Goal: Information Seeking & Learning: Learn about a topic

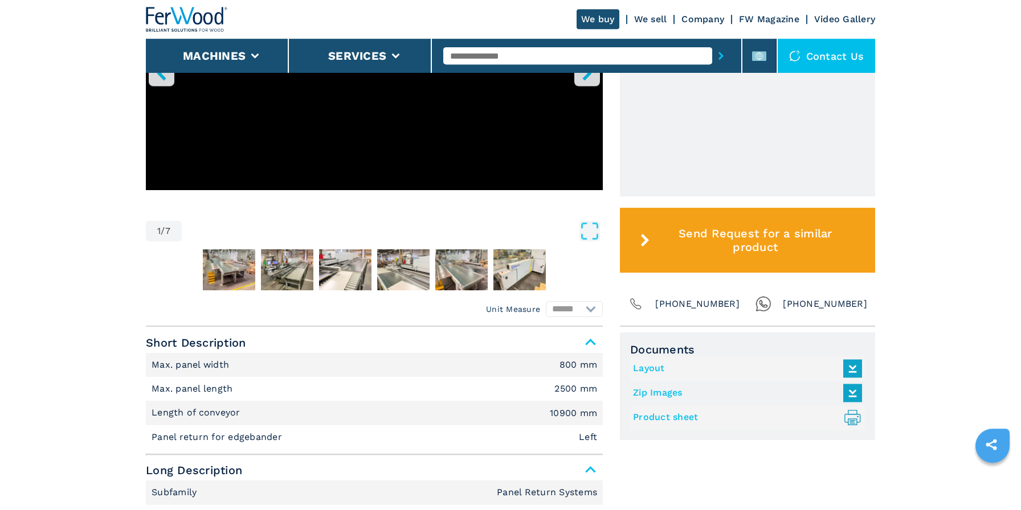
scroll to position [436, 0]
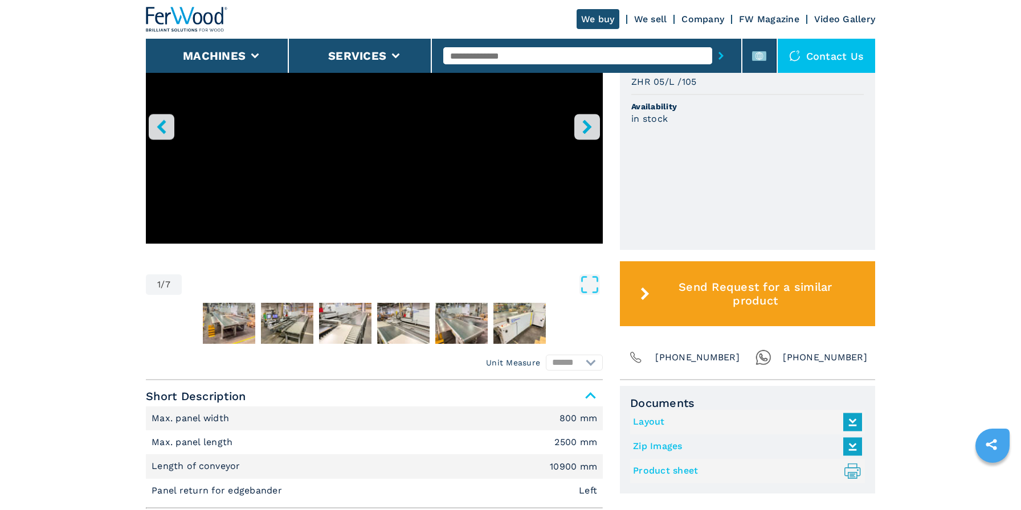
click at [582, 132] on icon "right-button" at bounding box center [587, 127] width 14 height 14
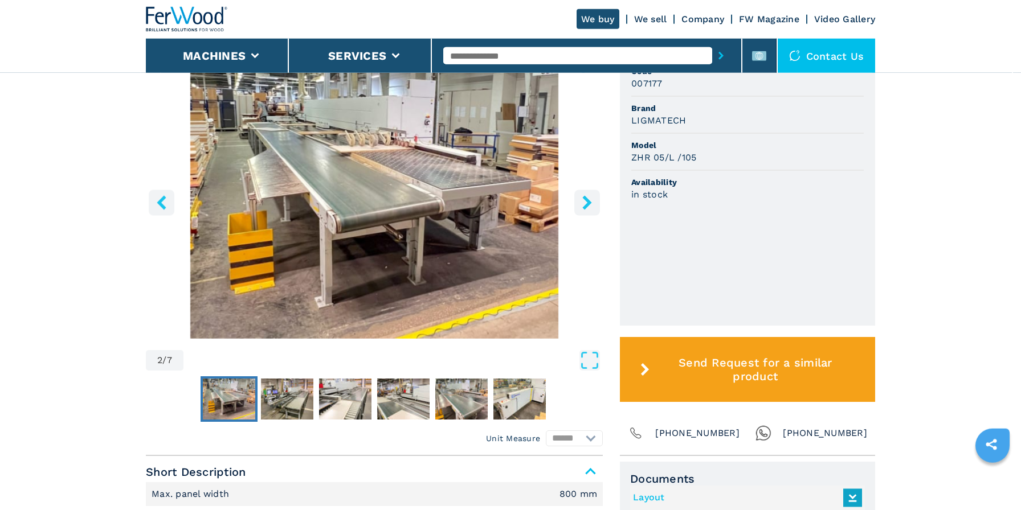
scroll to position [316, 0]
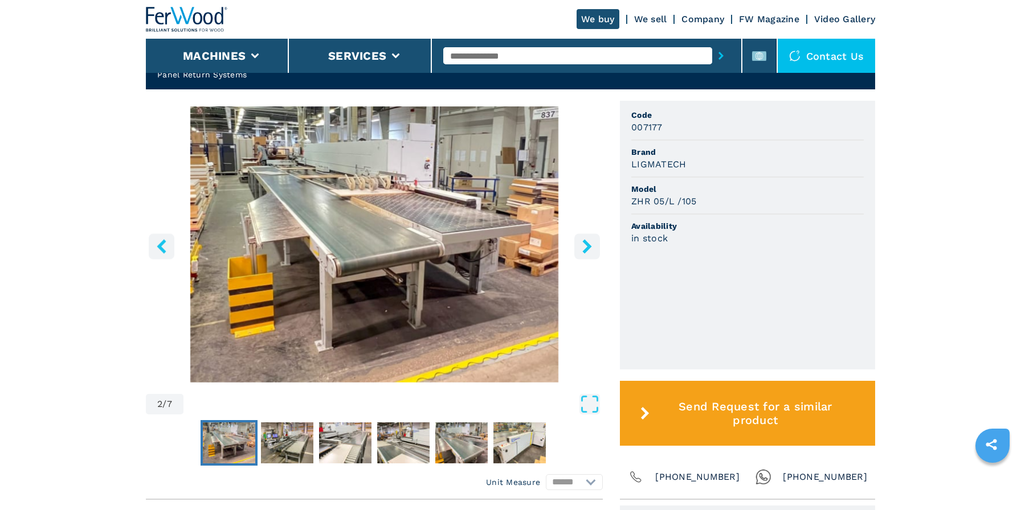
click at [588, 245] on icon "right-button" at bounding box center [586, 246] width 9 height 14
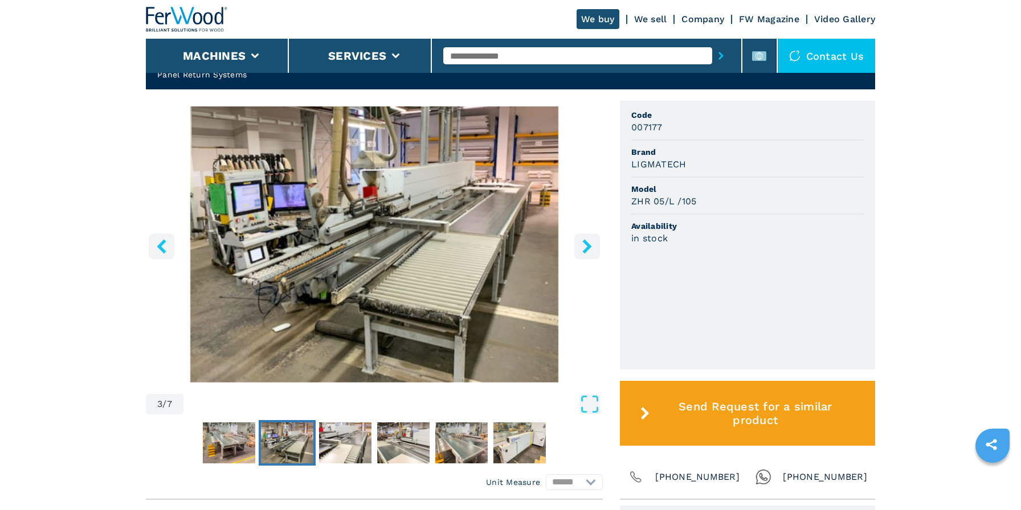
click at [588, 245] on icon "right-button" at bounding box center [586, 246] width 9 height 14
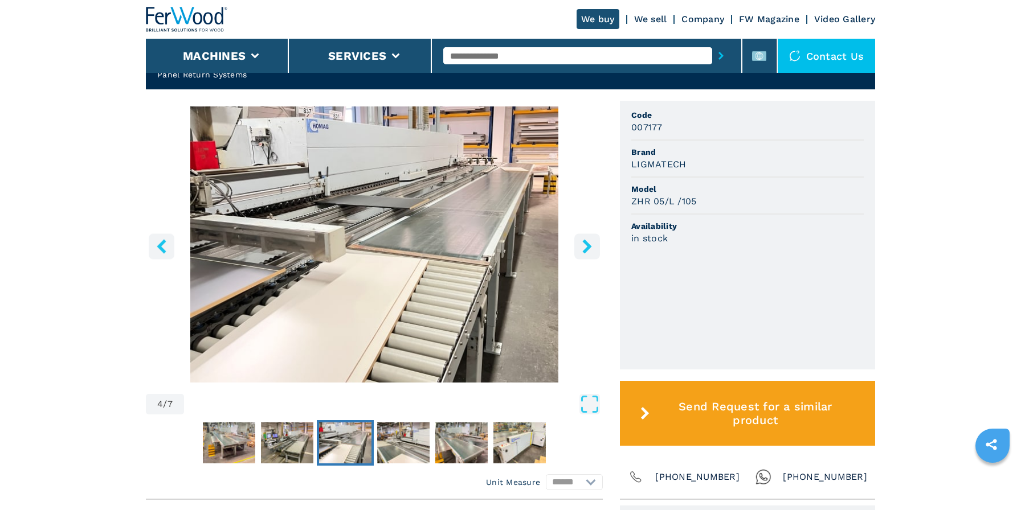
click at [588, 245] on icon "right-button" at bounding box center [586, 246] width 9 height 14
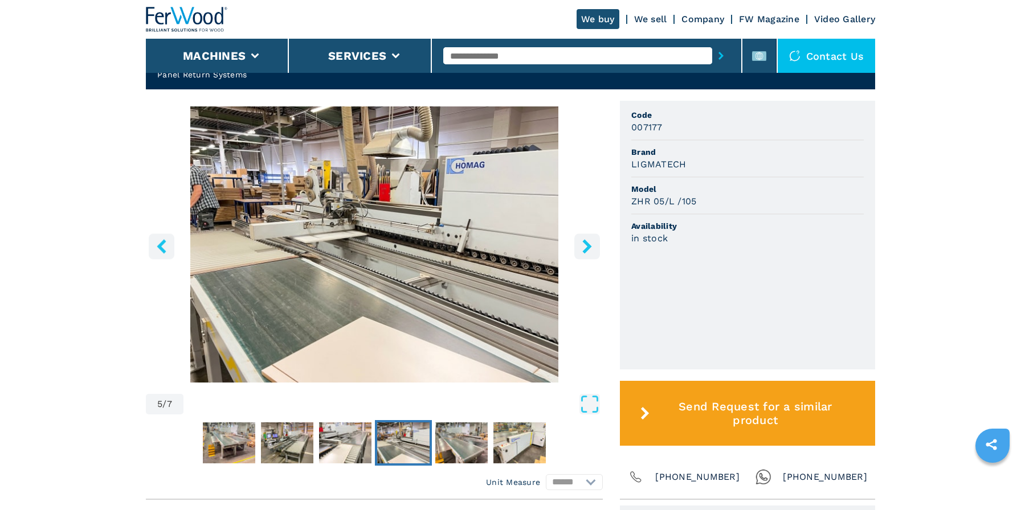
click at [588, 245] on icon "right-button" at bounding box center [586, 246] width 9 height 14
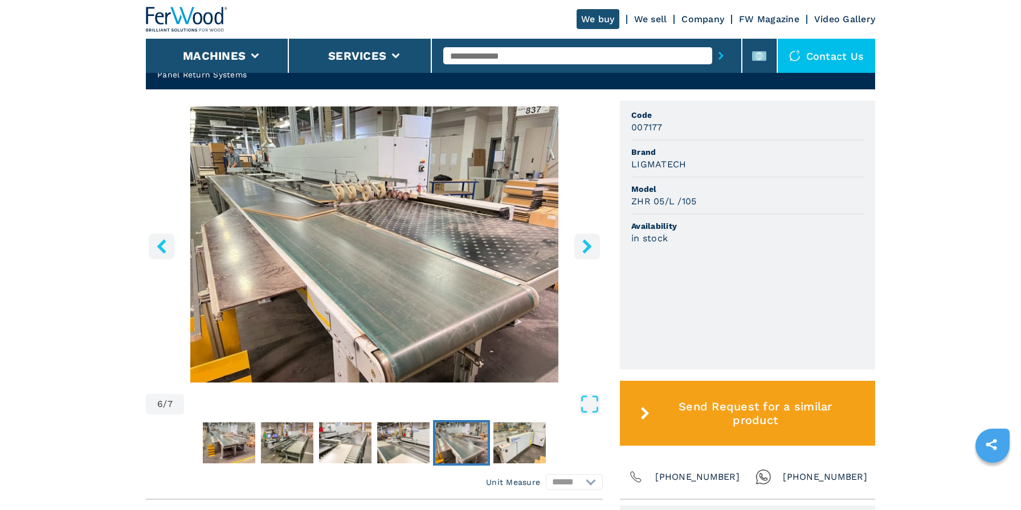
click at [588, 245] on icon "right-button" at bounding box center [586, 246] width 9 height 14
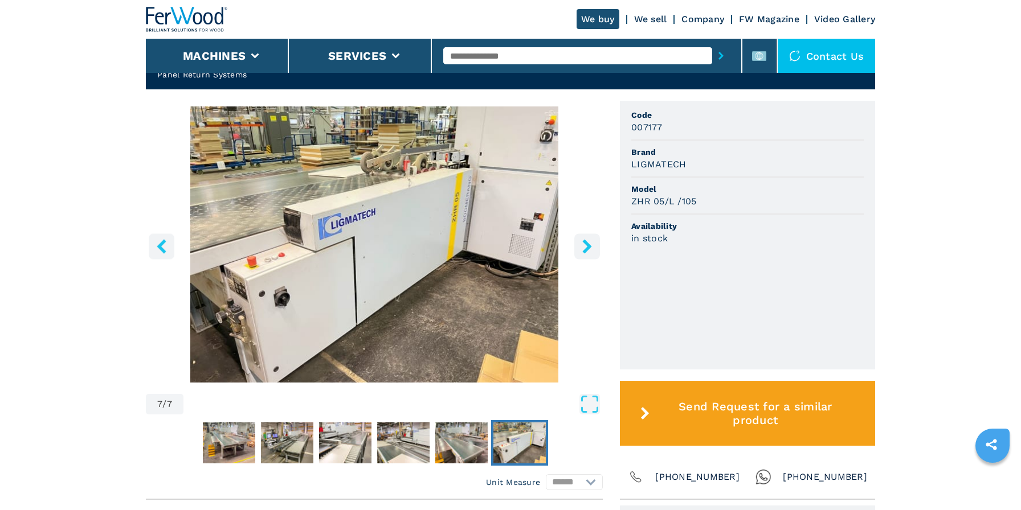
click at [588, 245] on icon "right-button" at bounding box center [586, 246] width 9 height 14
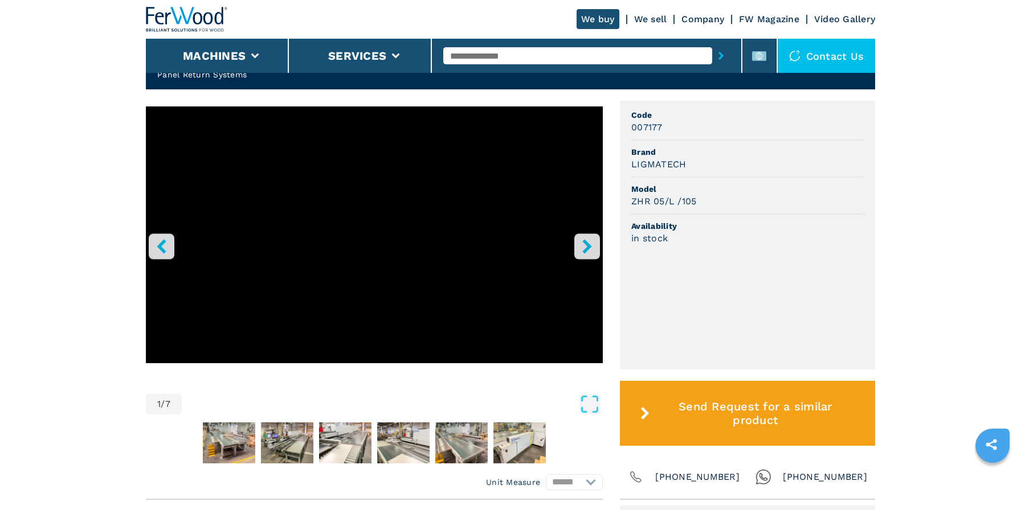
click at [588, 245] on icon "right-button" at bounding box center [586, 246] width 9 height 14
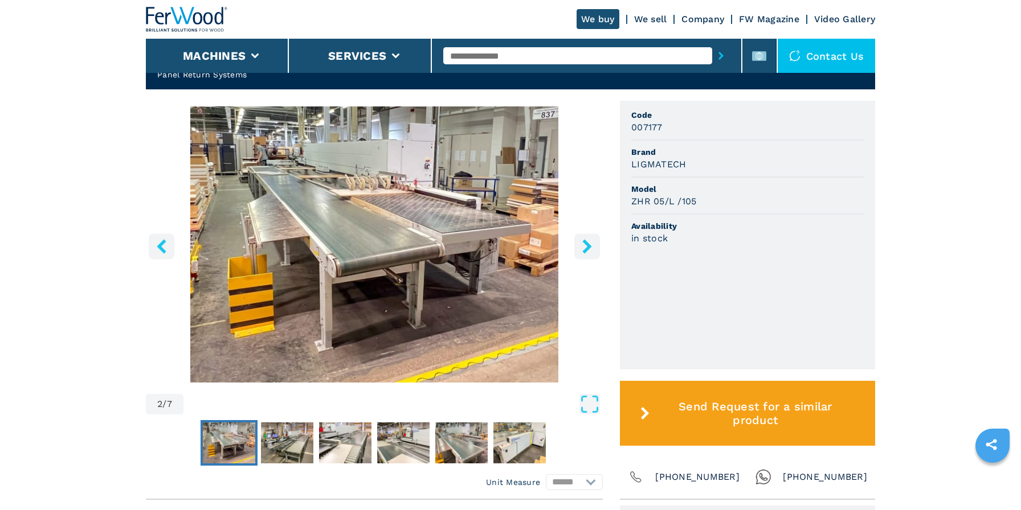
click at [607, 250] on div "2 / 7 Unit Measure ****** ******** Code 007177 Brand LIGMATECH Model ZHR 05/L /…" at bounding box center [510, 300] width 729 height 399
click at [591, 250] on icon "right-button" at bounding box center [587, 246] width 14 height 14
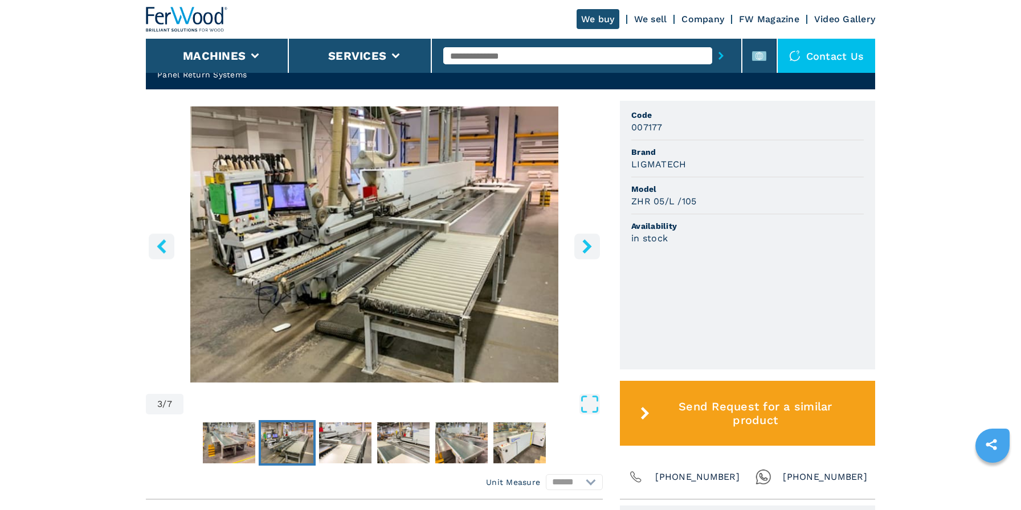
click at [590, 250] on icon "right-button" at bounding box center [587, 246] width 14 height 14
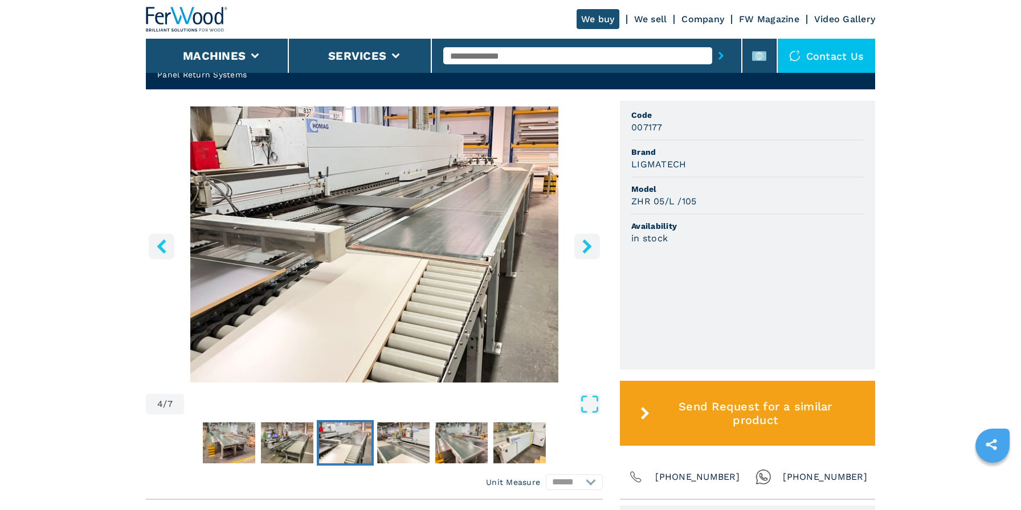
click at [590, 250] on icon "right-button" at bounding box center [587, 246] width 14 height 14
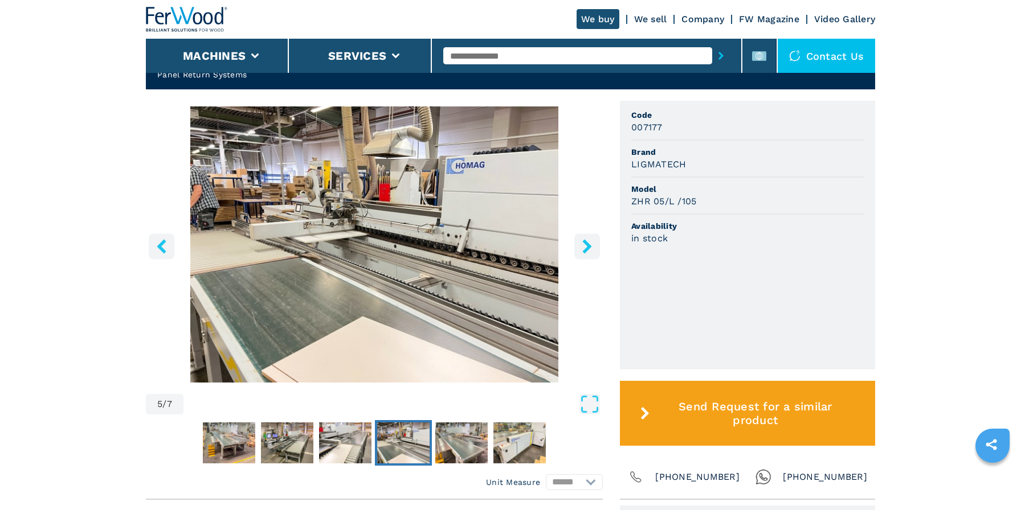
click at [590, 250] on icon "right-button" at bounding box center [587, 246] width 14 height 14
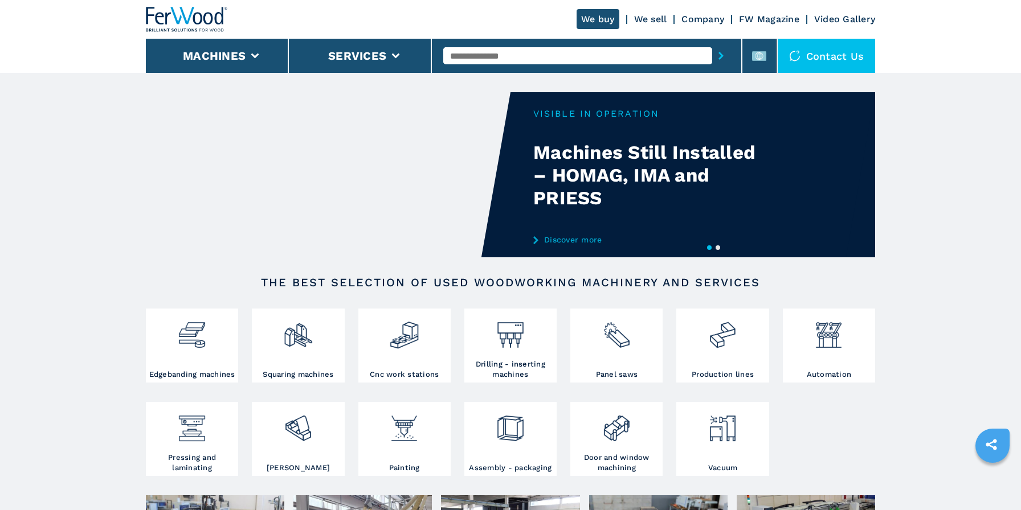
click at [505, 59] on input "text" at bounding box center [577, 55] width 268 height 17
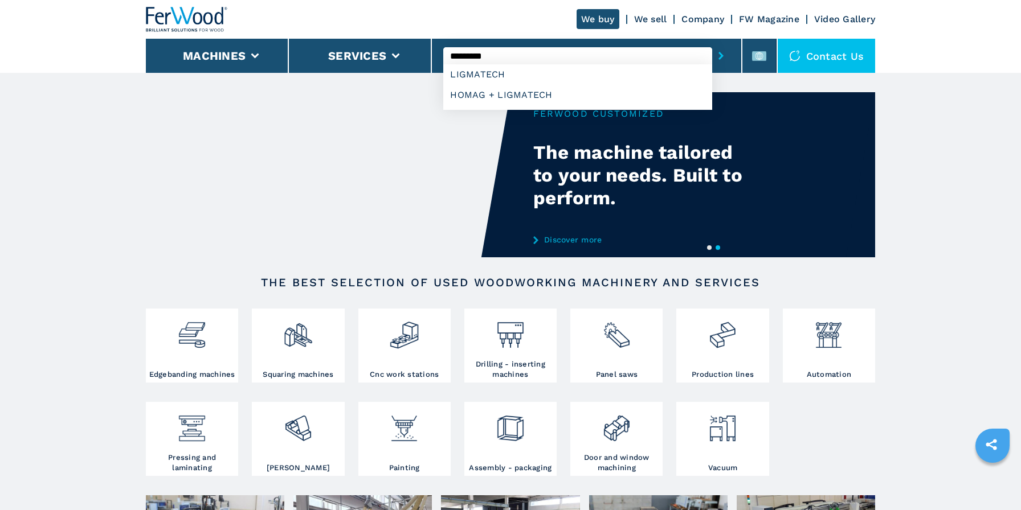
type input "*********"
click at [712, 43] on button "submit-button" at bounding box center [721, 56] width 18 height 26
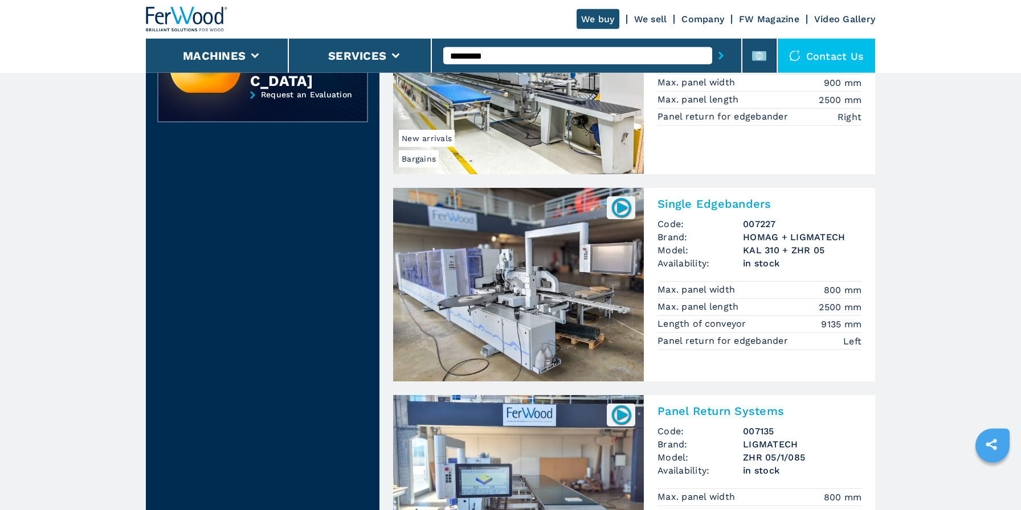
scroll to position [419, 0]
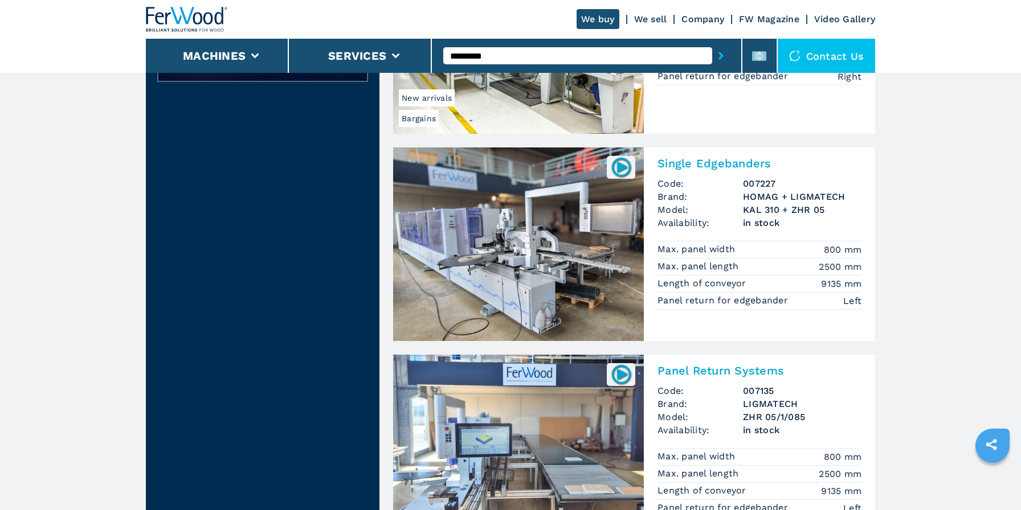
click at [606, 13] on link "We buy" at bounding box center [597, 19] width 43 height 20
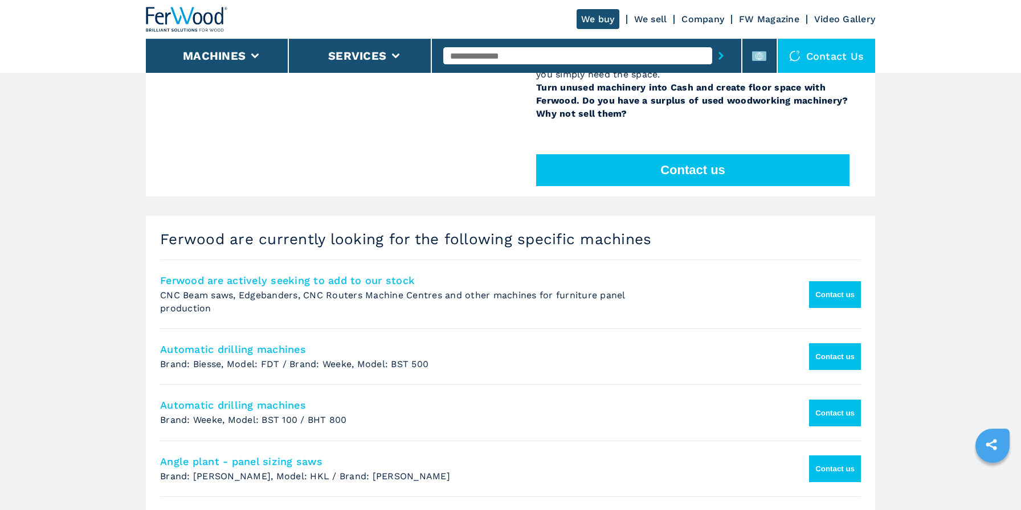
scroll to position [274, 0]
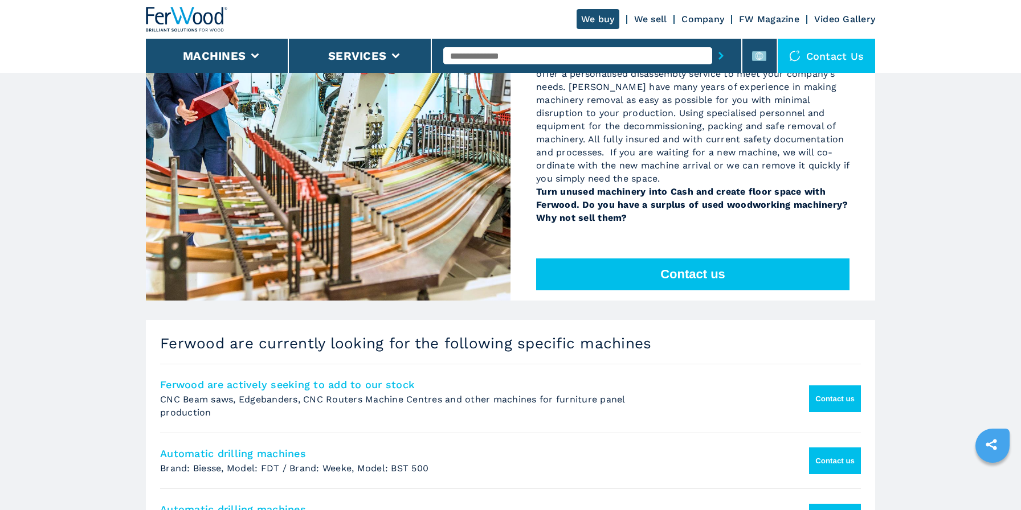
scroll to position [359, 0]
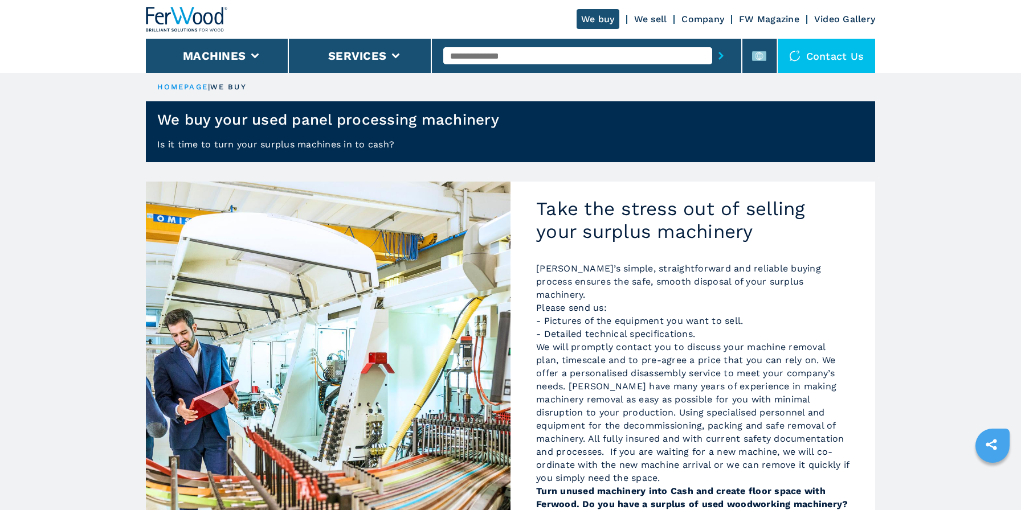
click at [583, 54] on input "text" at bounding box center [577, 55] width 268 height 17
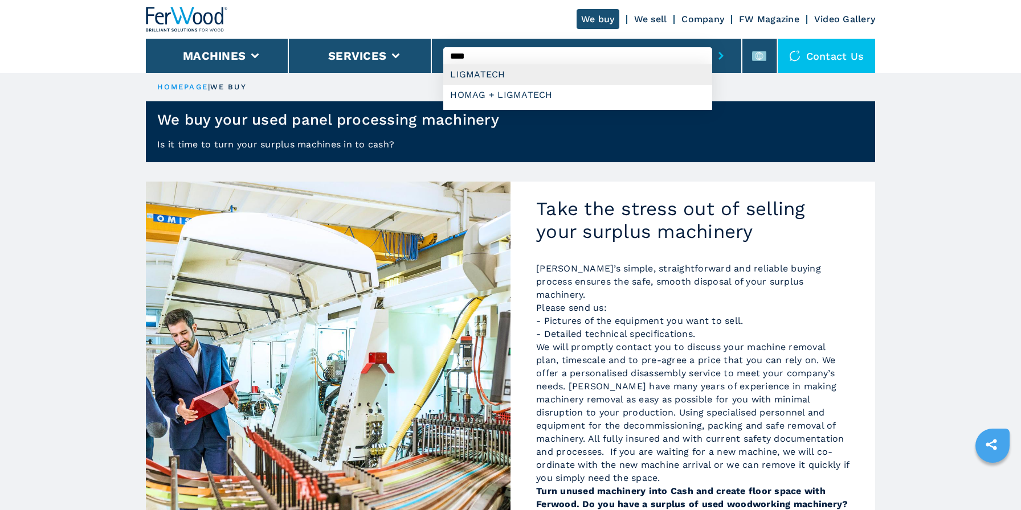
click at [502, 70] on div "LIGMATECH" at bounding box center [577, 74] width 268 height 21
type input "*********"
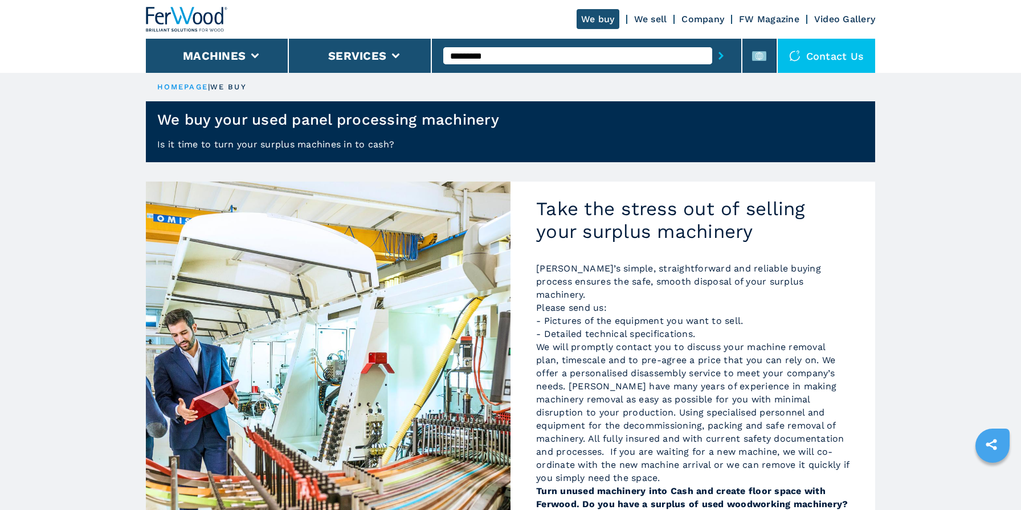
click at [721, 57] on icon "submit-button" at bounding box center [720, 56] width 5 height 8
click at [729, 56] on button "submit-button" at bounding box center [721, 56] width 18 height 26
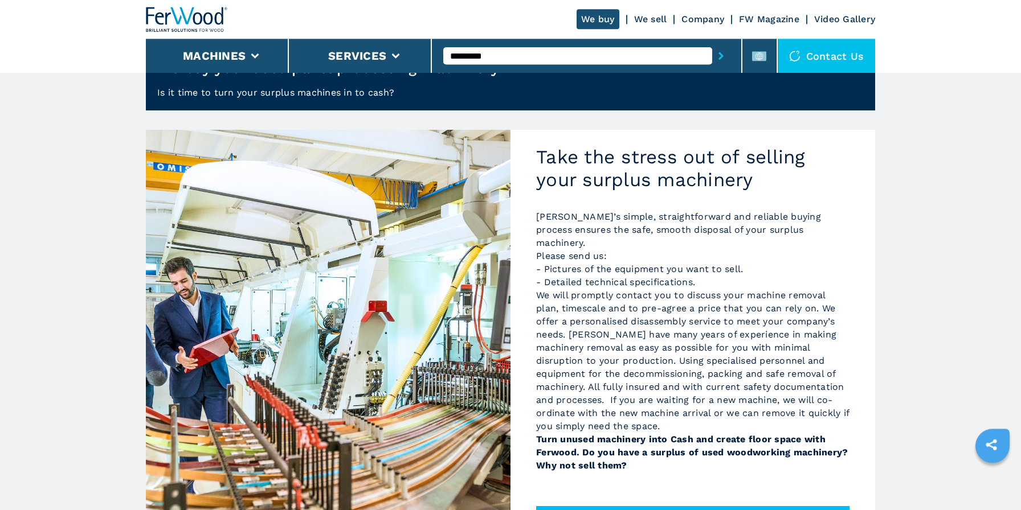
scroll to position [120, 0]
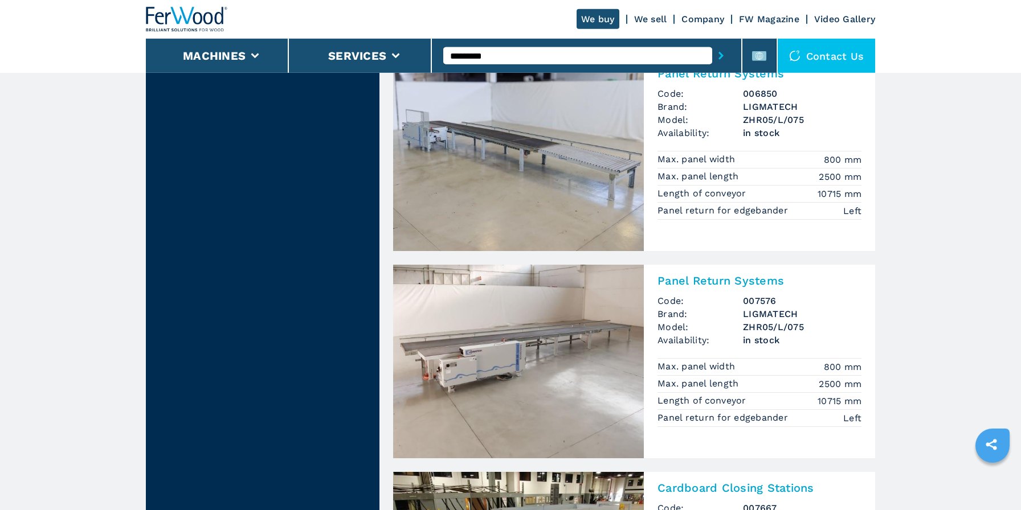
scroll to position [1017, 0]
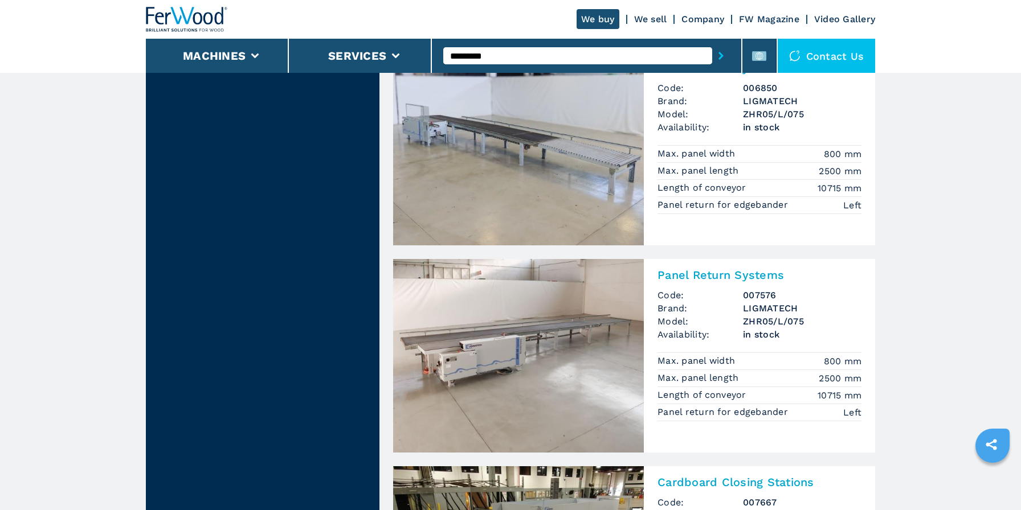
click at [711, 281] on h2 "Panel Return Systems" at bounding box center [759, 275] width 204 height 14
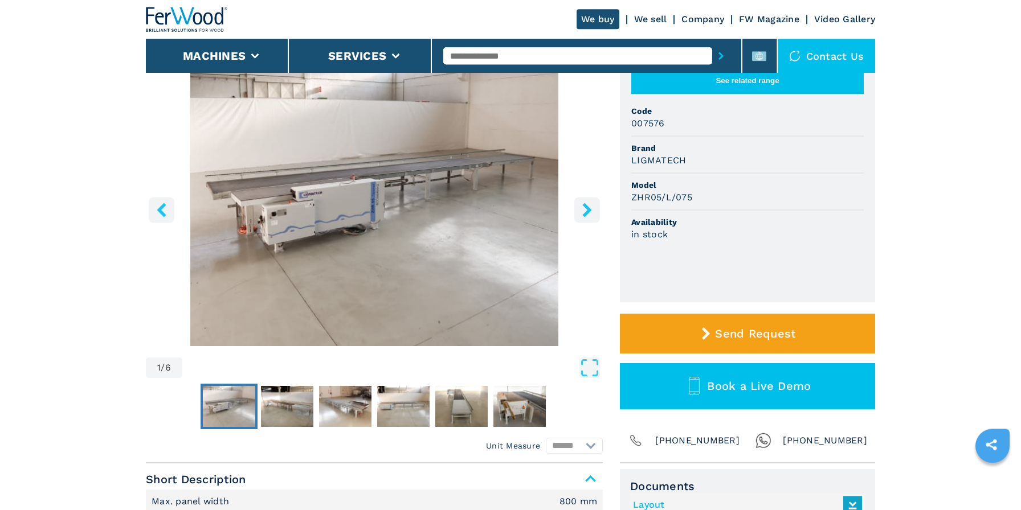
scroll to position [120, 0]
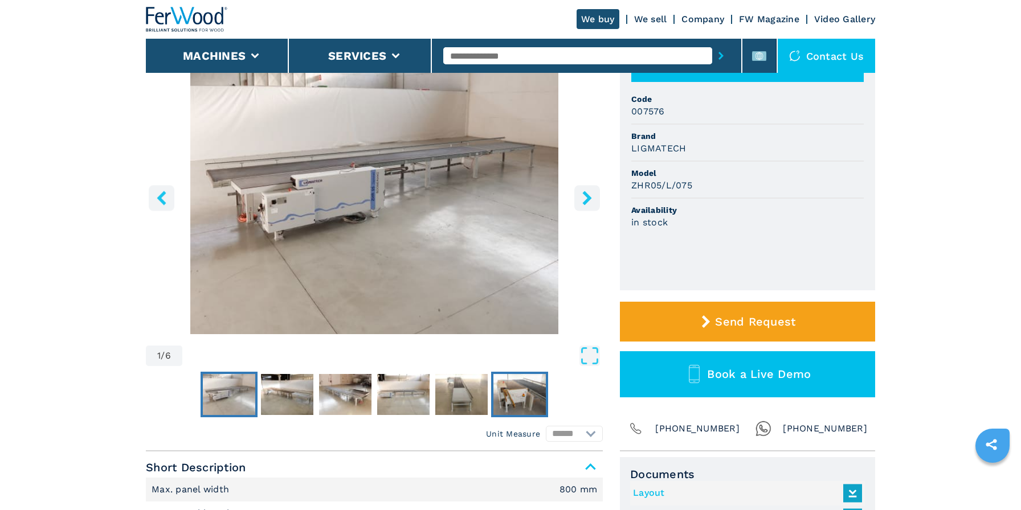
click at [541, 392] on img "Go to Slide 6" at bounding box center [519, 394] width 52 height 41
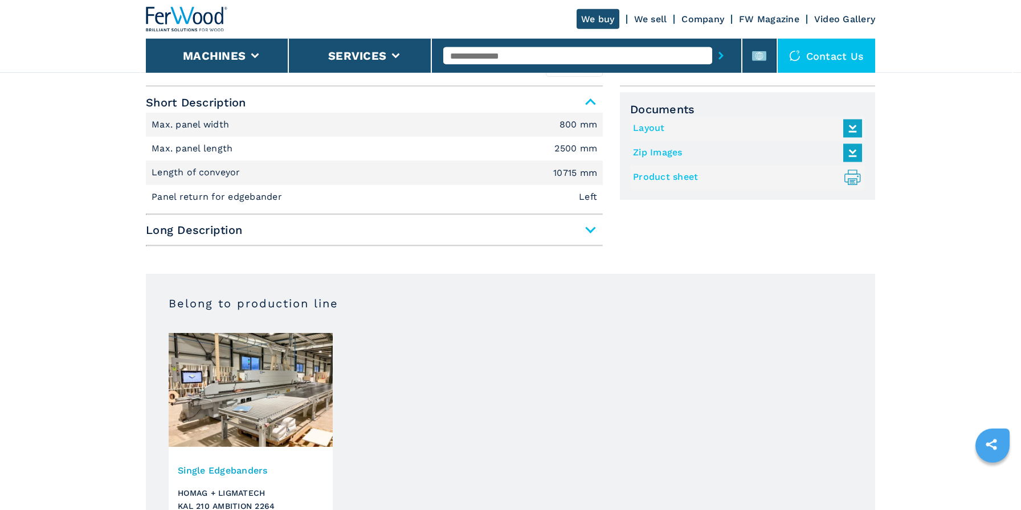
scroll to position [478, 0]
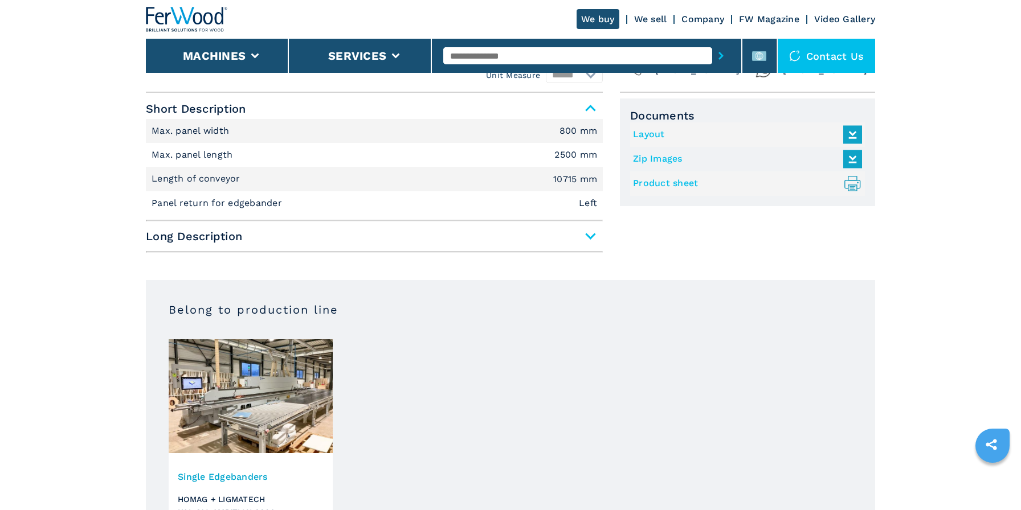
click at [584, 233] on span "Long Description" at bounding box center [374, 236] width 457 height 21
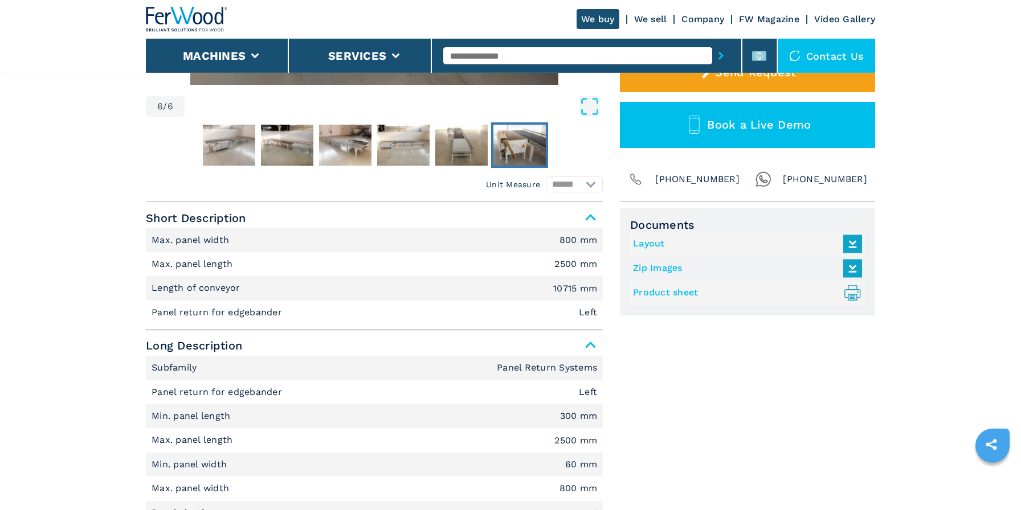
scroll to position [359, 0]
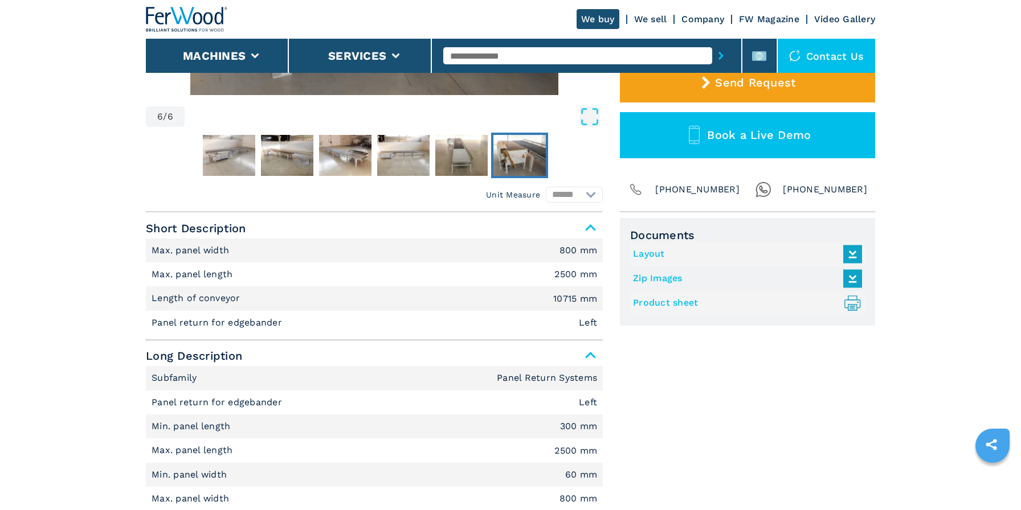
click at [852, 253] on icon at bounding box center [852, 253] width 13 height 10
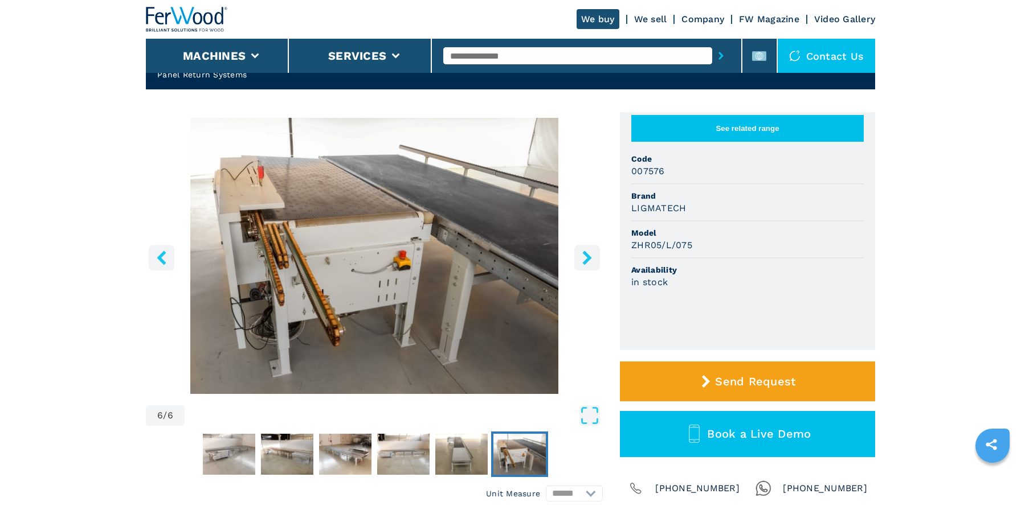
scroll to position [239, 0]
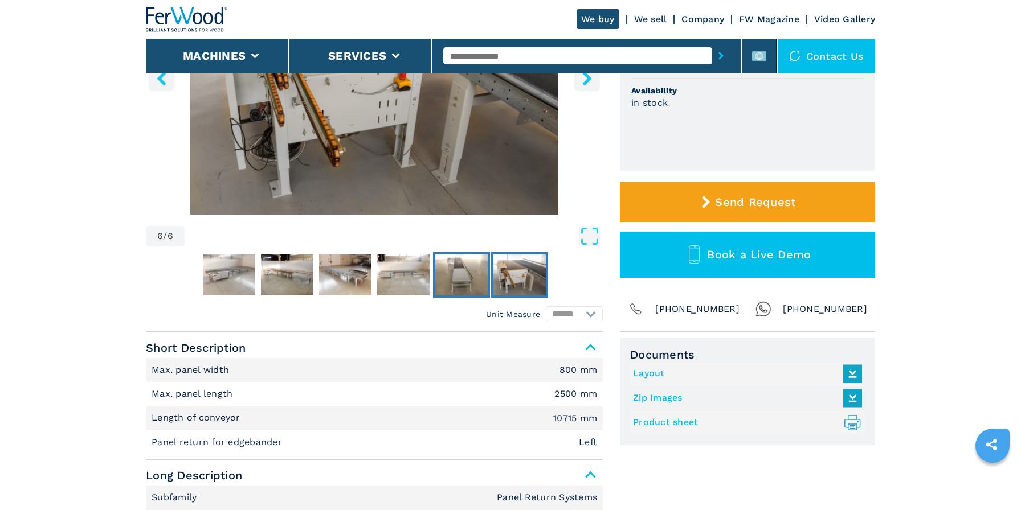
click at [454, 272] on img "Go to Slide 5" at bounding box center [461, 275] width 52 height 41
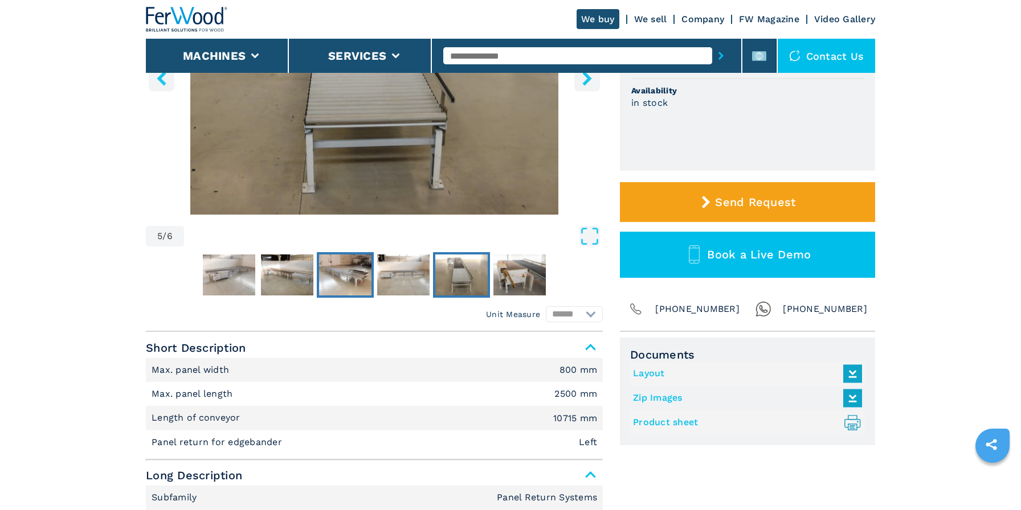
click at [334, 281] on img "Go to Slide 3" at bounding box center [345, 275] width 52 height 41
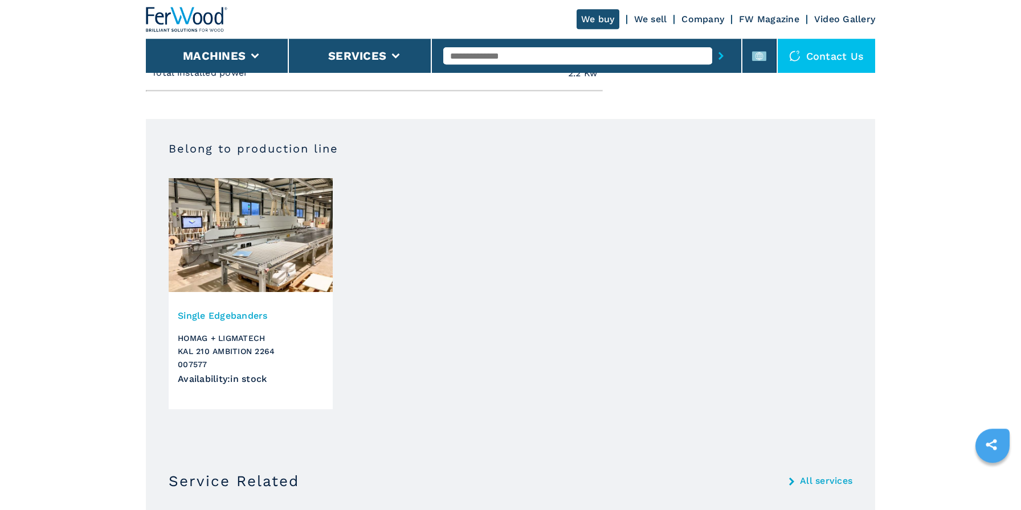
scroll to position [1196, 0]
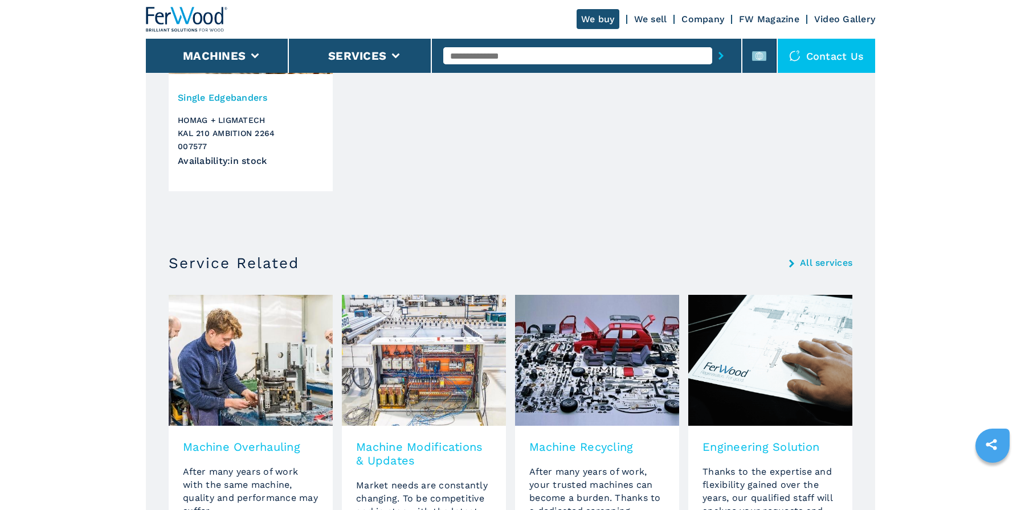
click at [637, 365] on img at bounding box center [597, 360] width 164 height 131
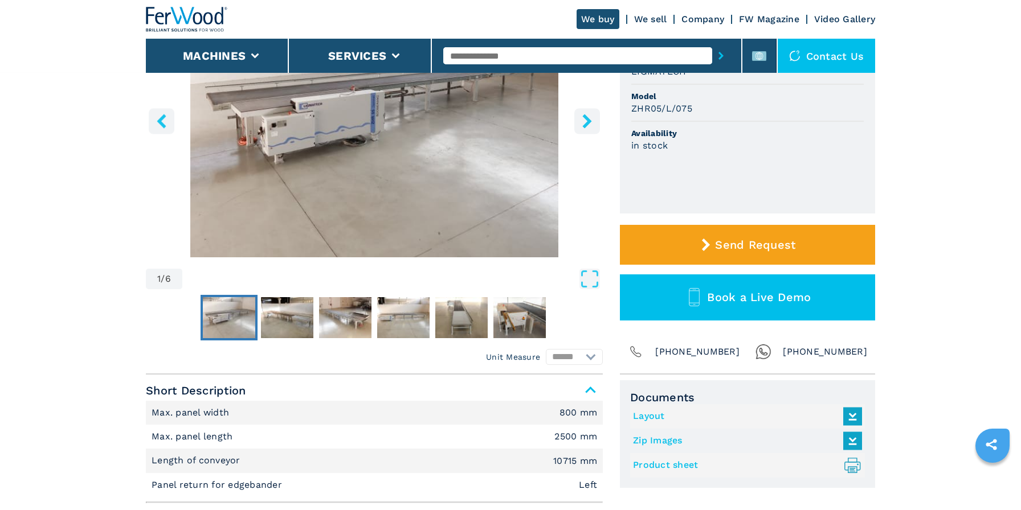
scroll to position [299, 0]
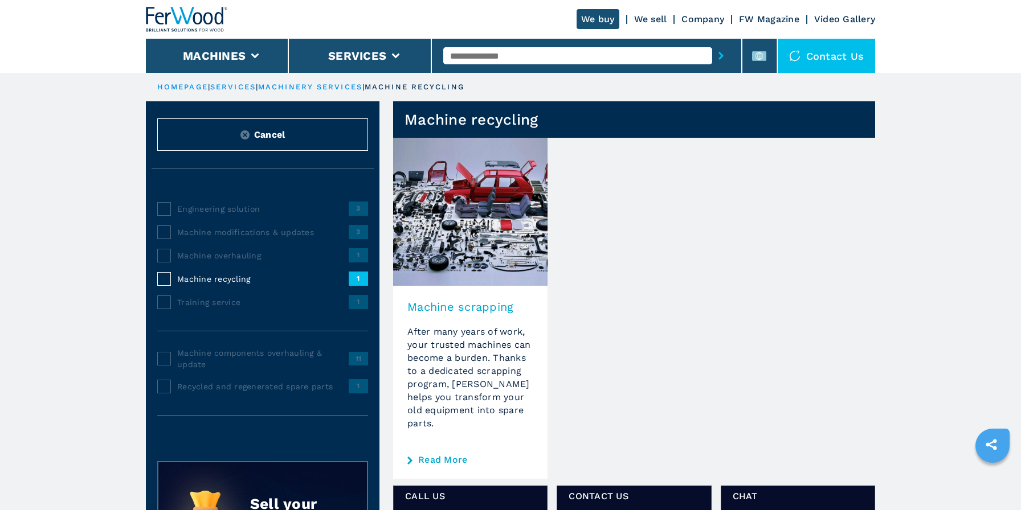
click at [455, 305] on h3 "Machine scrapping" at bounding box center [470, 307] width 126 height 14
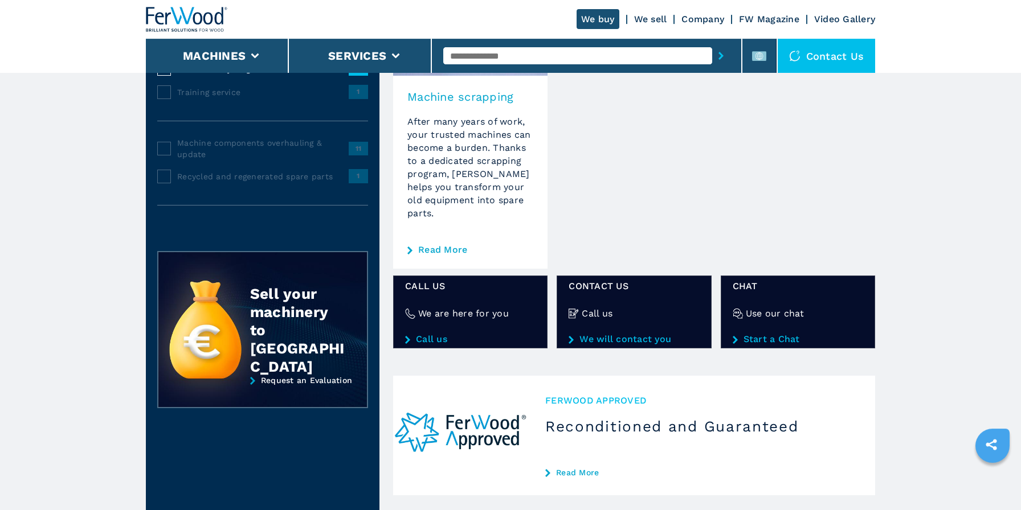
scroll to position [299, 0]
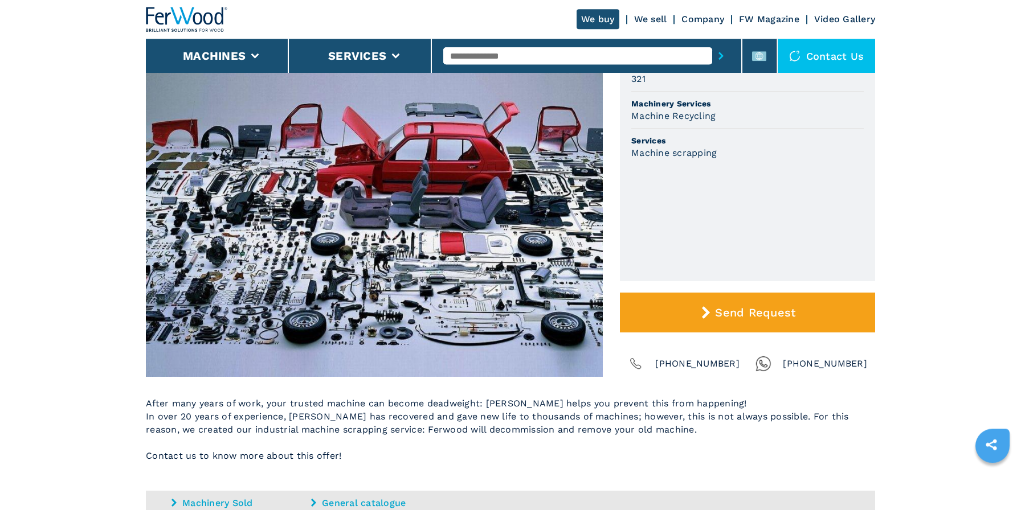
scroll to position [60, 0]
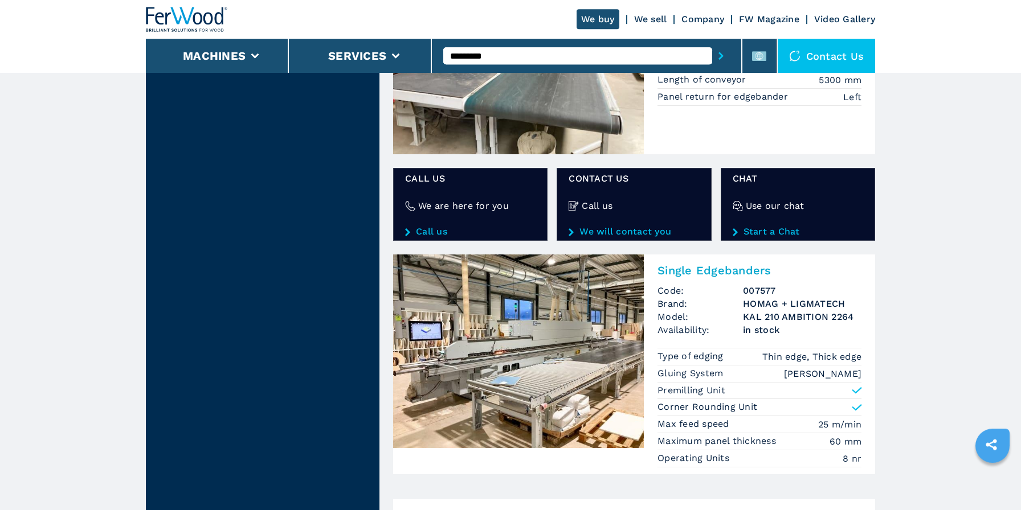
scroll to position [1719, 0]
